Goal: Complete application form

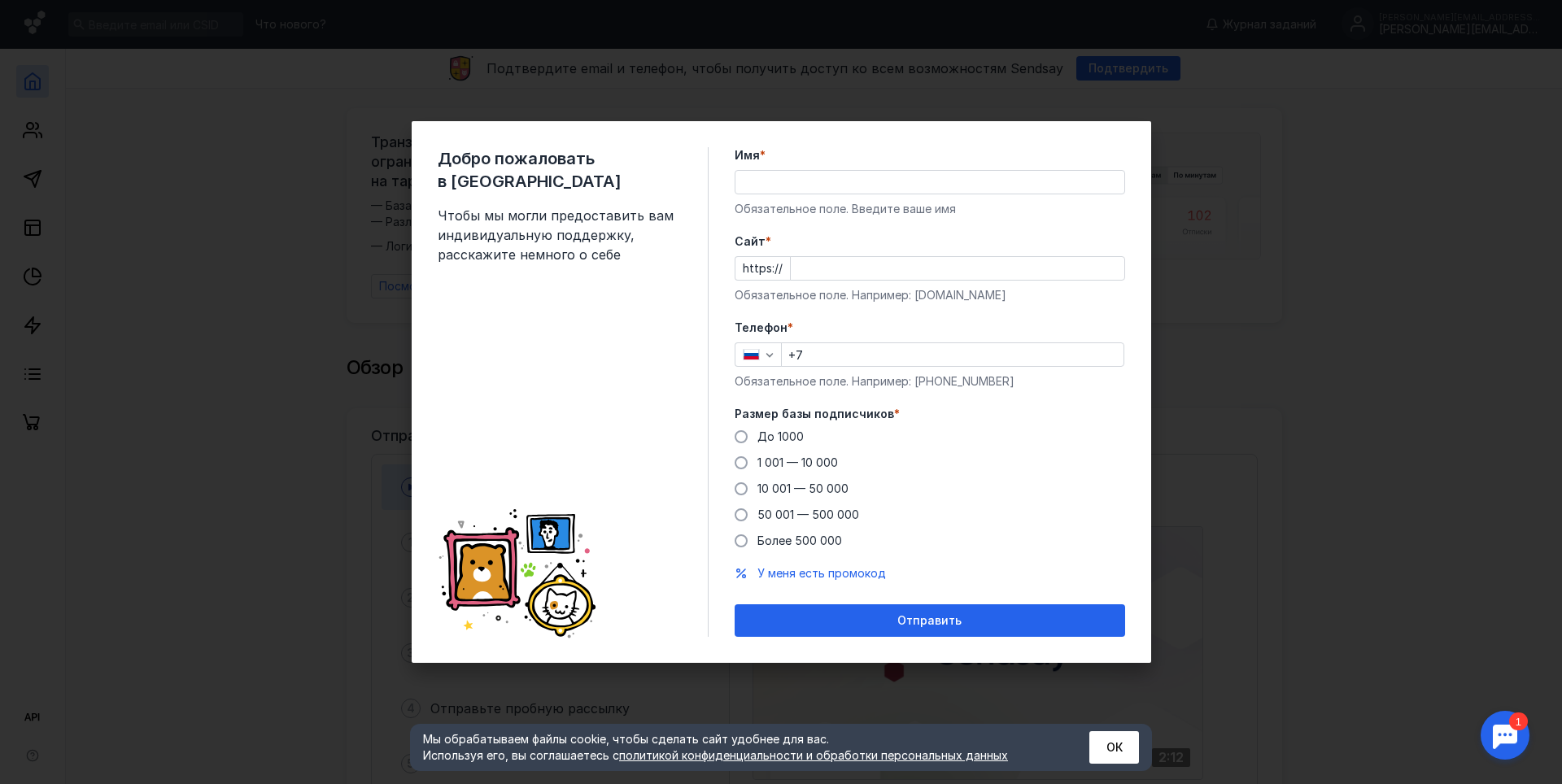
click at [1135, 142] on div "Добро пожаловать в Sendsay Чтобы мы могли предоставить вам индивидуальную подде…" at bounding box center [781, 392] width 740 height 542
click at [1314, 182] on div "Добро пожаловать в Sendsay Чтобы мы могли предоставить вам индивидуальную подде…" at bounding box center [781, 392] width 1562 height 784
drag, startPoint x: 1309, startPoint y: 221, endPoint x: 1294, endPoint y: 218, distance: 15.3
click at [1306, 221] on div "Добро пожаловать в Sendsay Чтобы мы могли предоставить вам индивидуальную подде…" at bounding box center [781, 392] width 1562 height 784
click at [803, 176] on input "Имя *" at bounding box center [930, 181] width 389 height 23
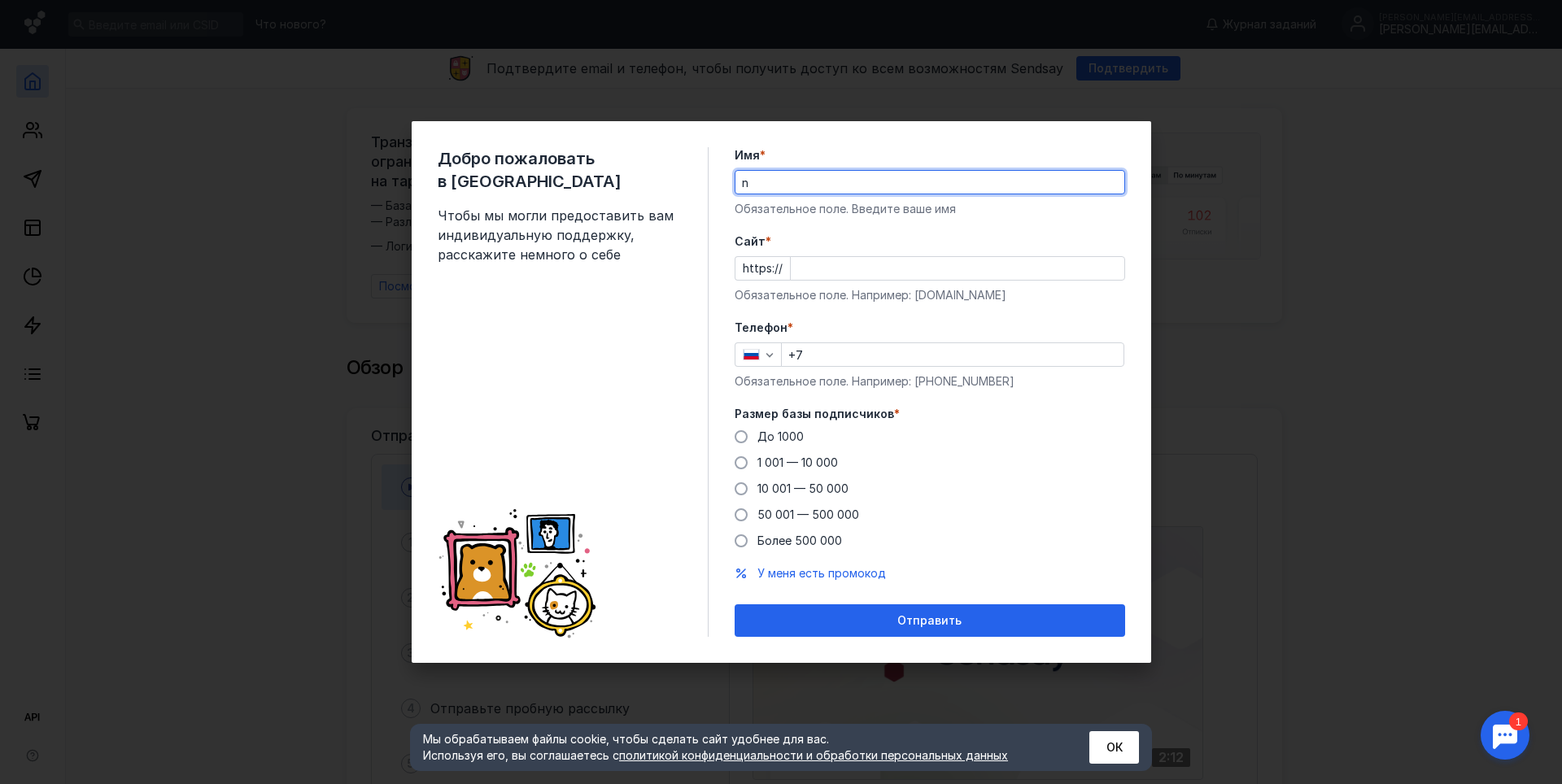
type input "NickBock"
click at [823, 273] on input "Cайт *" at bounding box center [957, 268] width 334 height 23
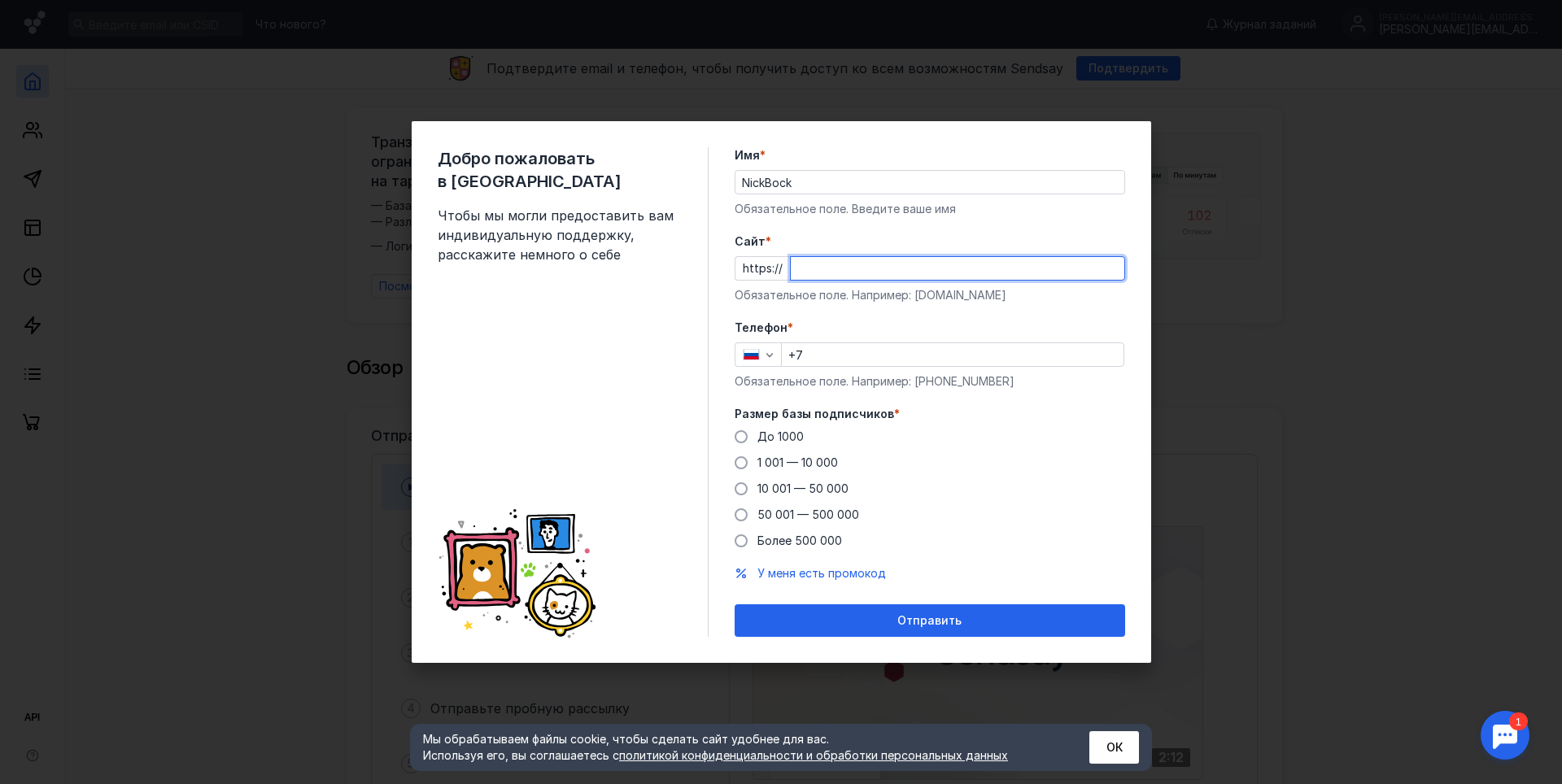
click at [823, 273] on input "Cайт *" at bounding box center [957, 268] width 334 height 23
click at [823, 269] on input "Cайт *" at bounding box center [957, 268] width 334 height 23
click at [822, 269] on input "s" at bounding box center [957, 268] width 334 height 23
type input "s"
click at [871, 368] on div "Телефон * +7 Обязательное поле. Например: [PHONE_NUMBER]" at bounding box center [930, 355] width 391 height 70
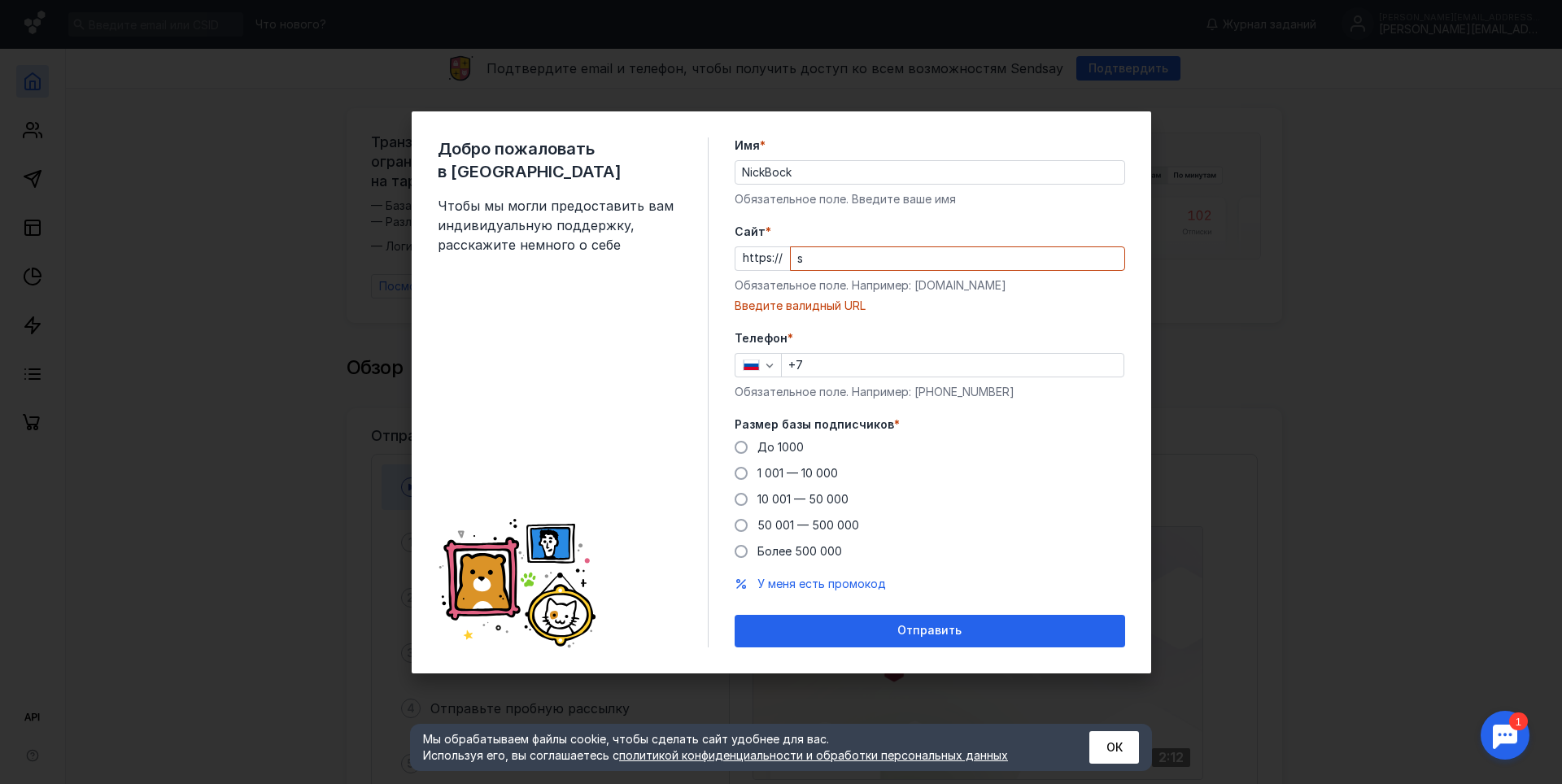
click at [868, 362] on input "+7" at bounding box center [952, 365] width 342 height 23
type input "[PHONE_NUMBER]"
click at [864, 264] on input "s" at bounding box center [957, 258] width 334 height 23
type input "s"
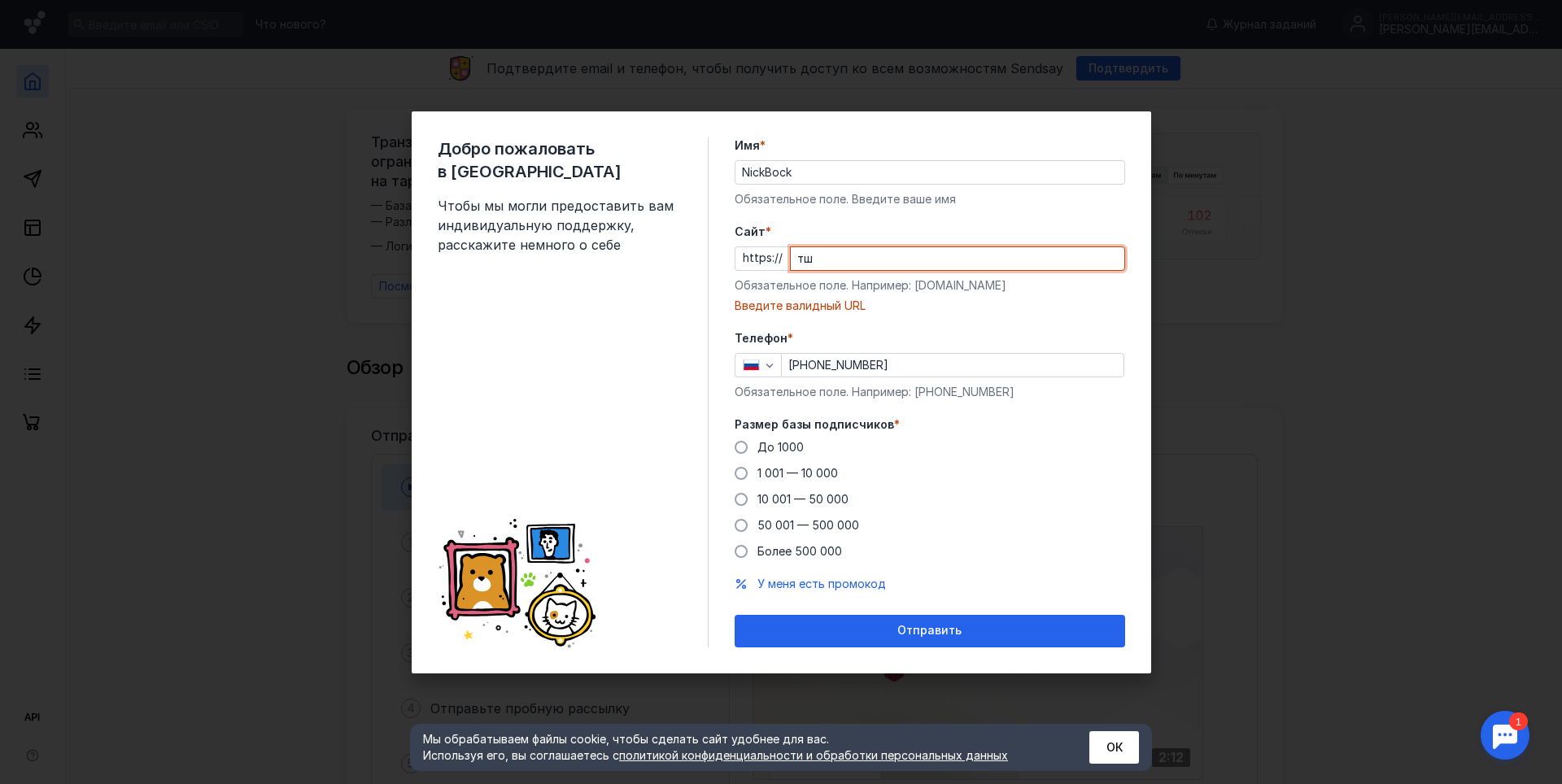
type input "т"
type input "n"
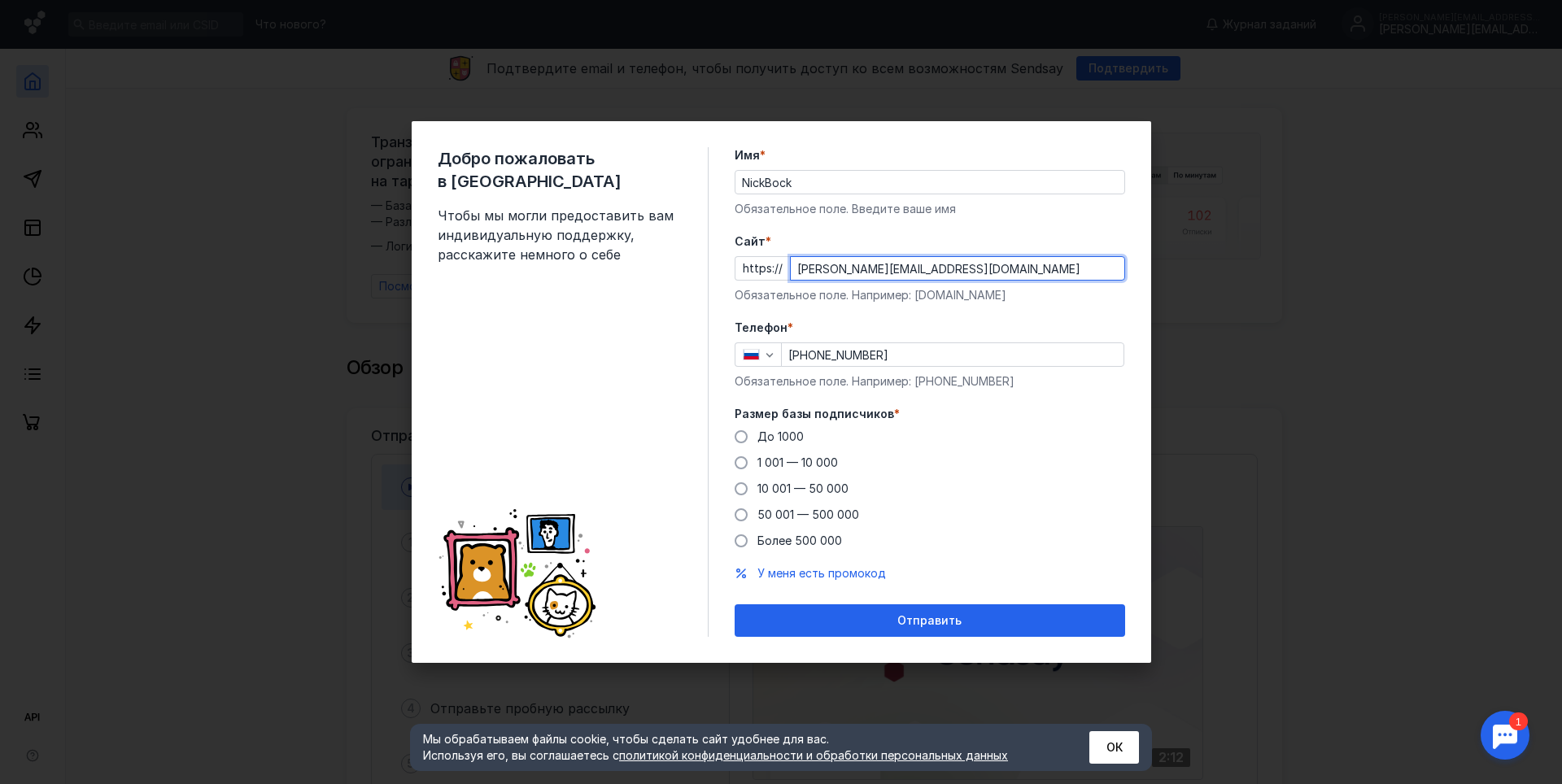
type input "[PERSON_NAME][EMAIL_ADDRESS][DOMAIN_NAME]"
click at [910, 448] on div "До [DATE] 1 001 — 10 000 10 001 — 50 000 50 001 — 500 000 Более 500 000" at bounding box center [930, 488] width 391 height 121
click at [749, 441] on label "До 1000" at bounding box center [769, 437] width 69 height 17
click at [0, 0] on input "До 1000" at bounding box center [0, 0] width 0 height 0
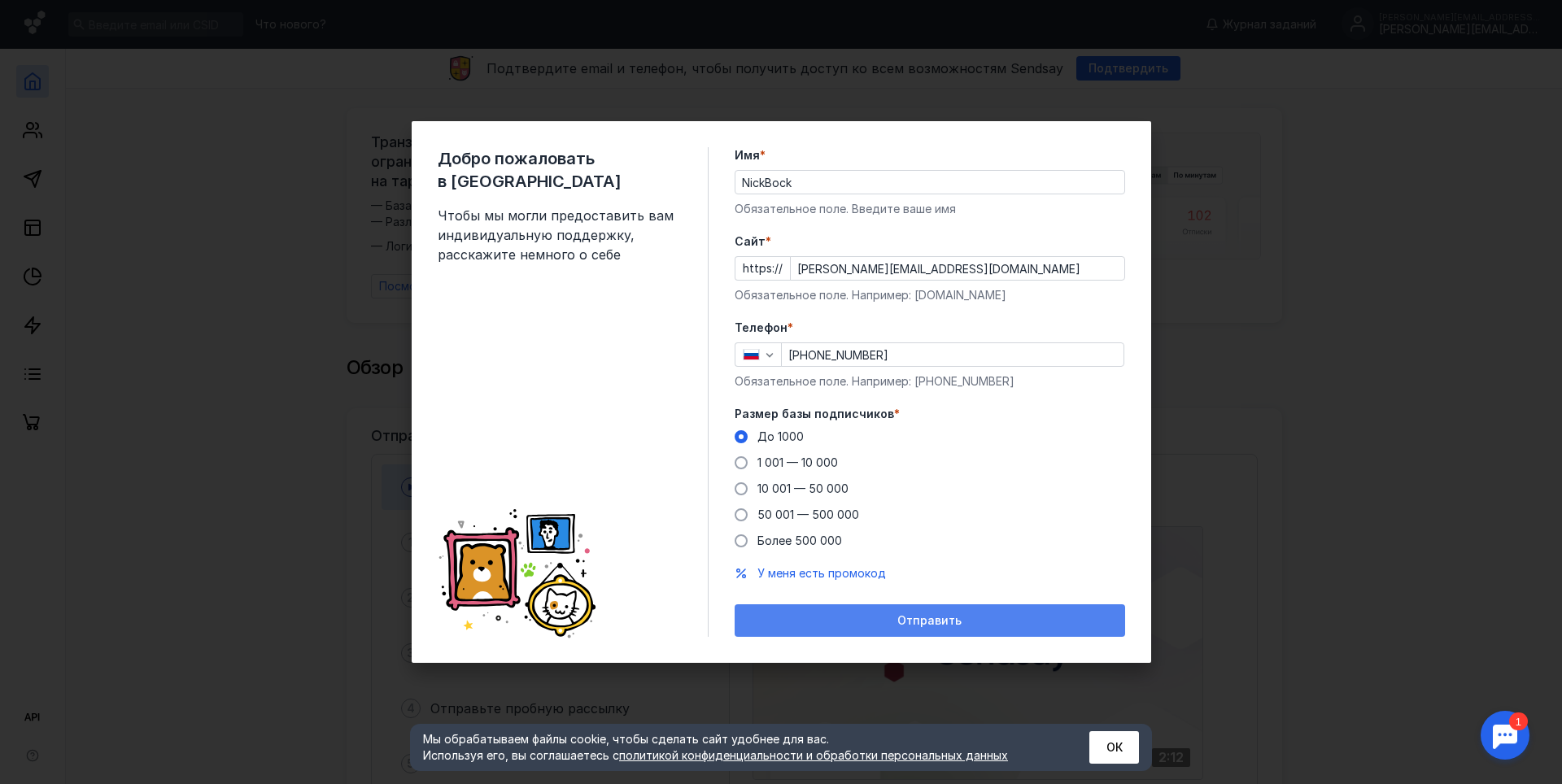
click at [940, 623] on span "Отправить" at bounding box center [930, 621] width 65 height 14
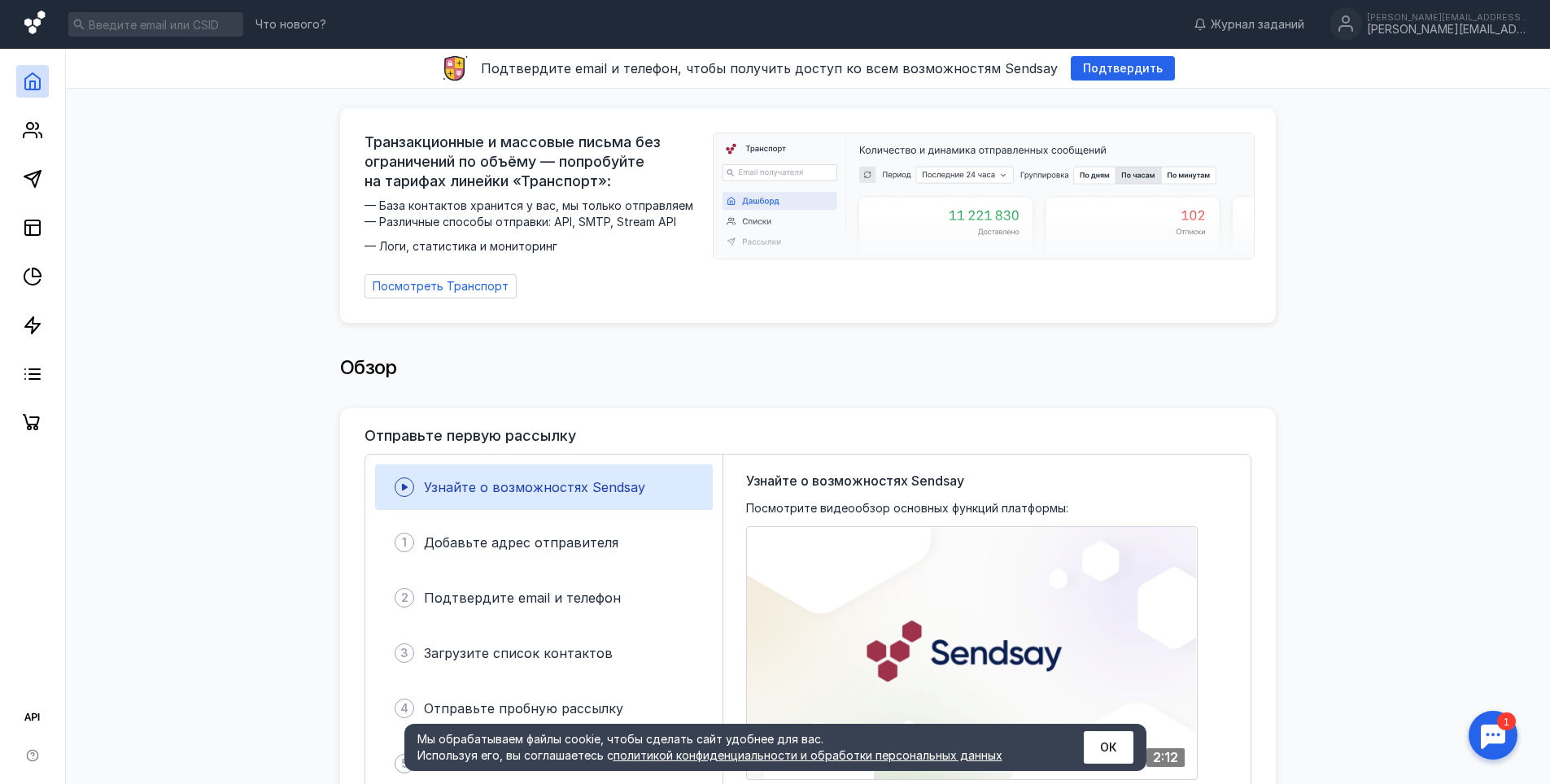
click at [33, 30] on icon at bounding box center [34, 22] width 20 height 24
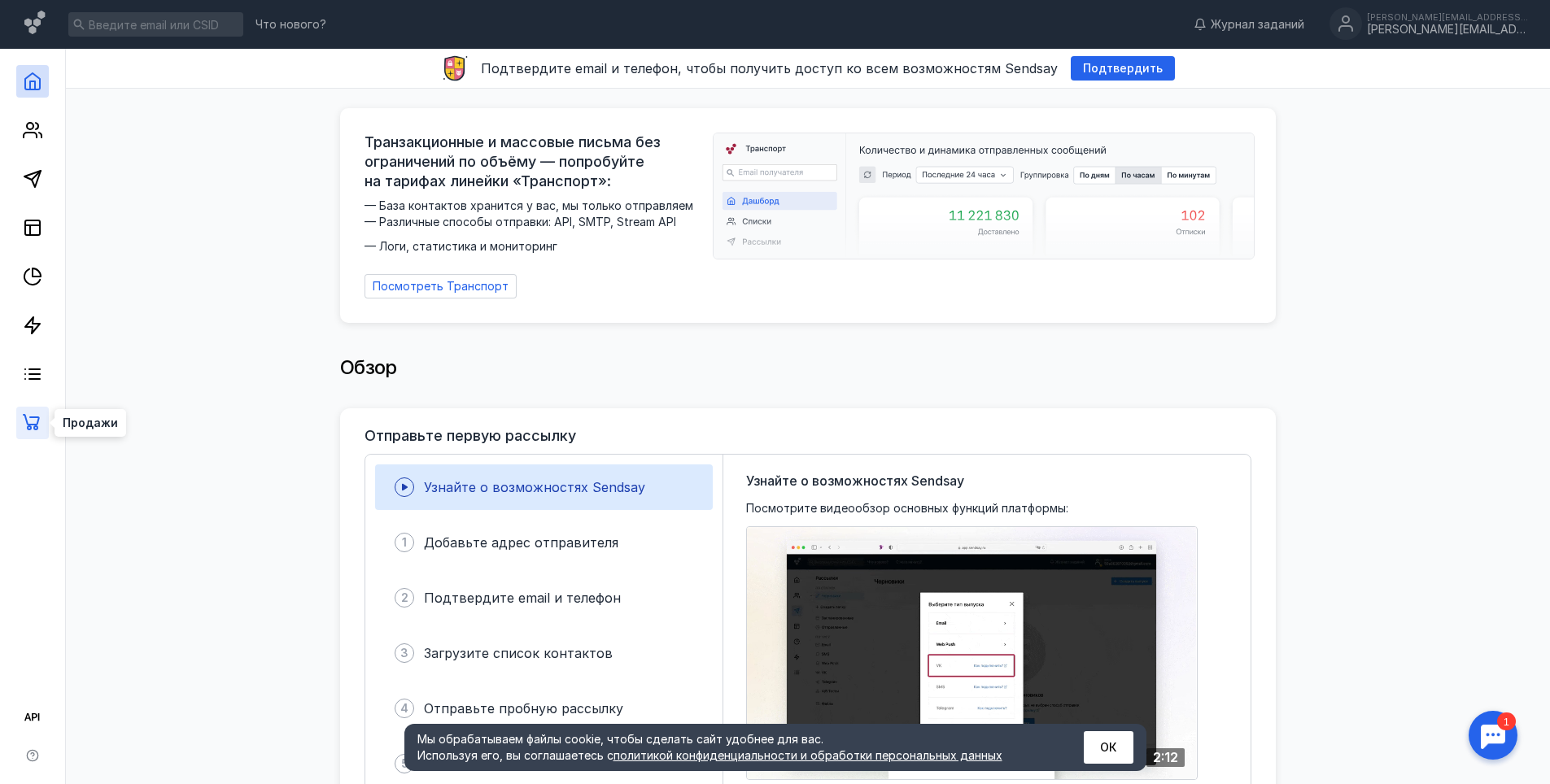
click at [38, 427] on icon at bounding box center [31, 422] width 18 height 17
